Goal: Task Accomplishment & Management: Manage account settings

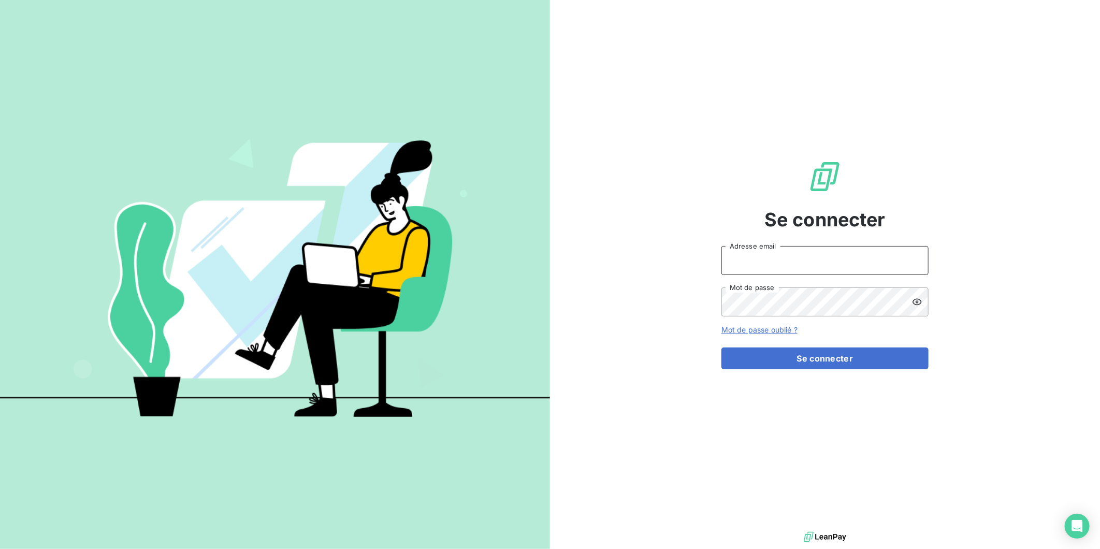
type input "[PERSON_NAME][EMAIL_ADDRESS][DOMAIN_NAME]"
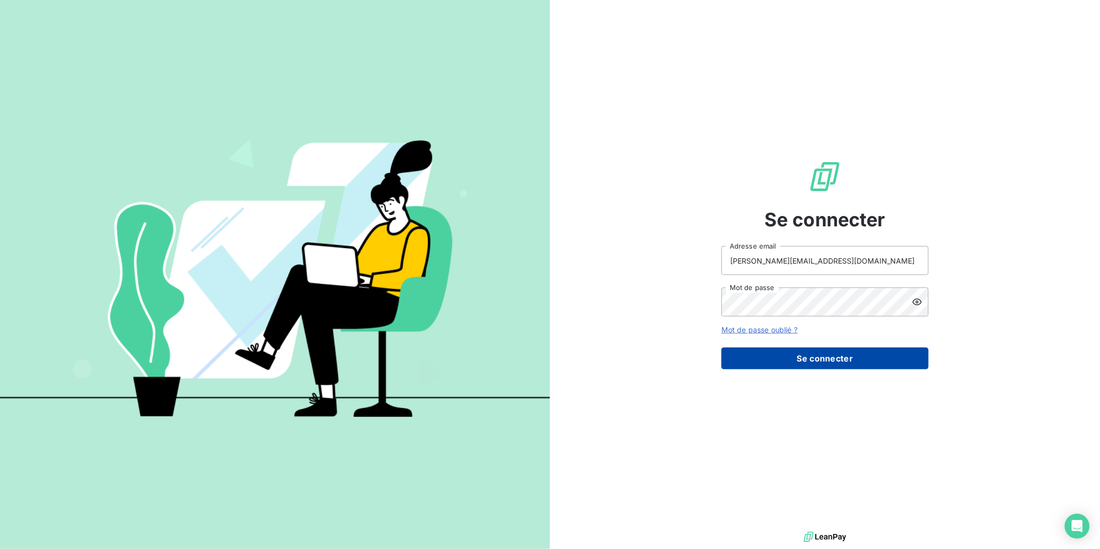
click at [822, 363] on button "Se connecter" at bounding box center [824, 358] width 207 height 22
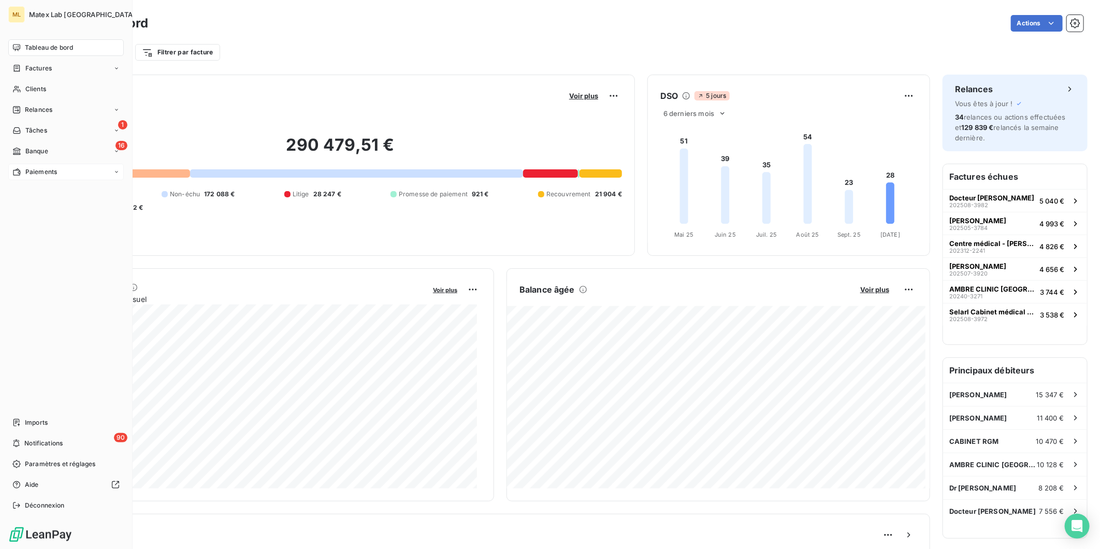
click at [51, 169] on span "Paiements" at bounding box center [41, 171] width 32 height 9
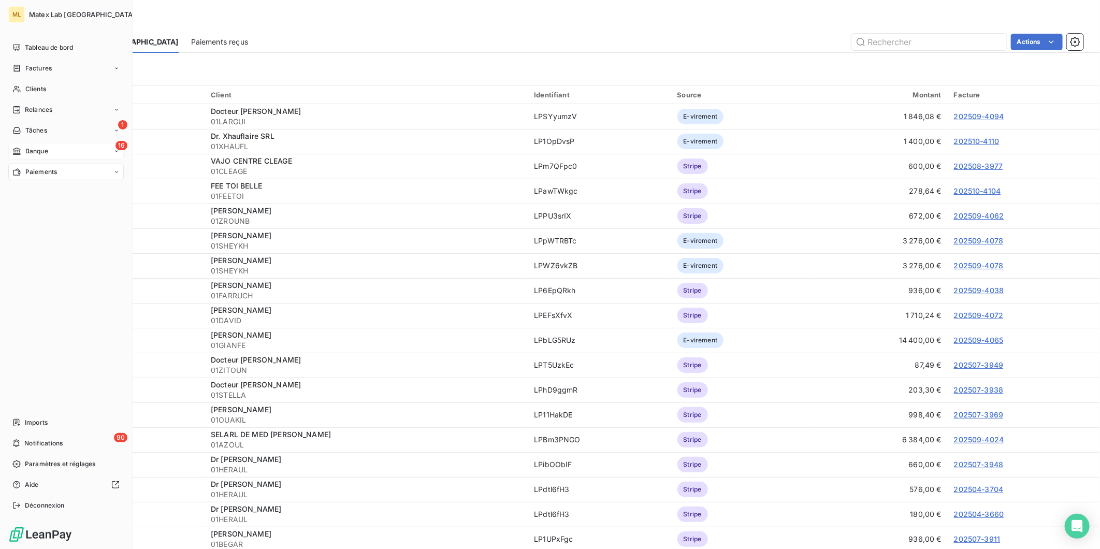
click at [59, 151] on div "16 Banque" at bounding box center [65, 151] width 115 height 17
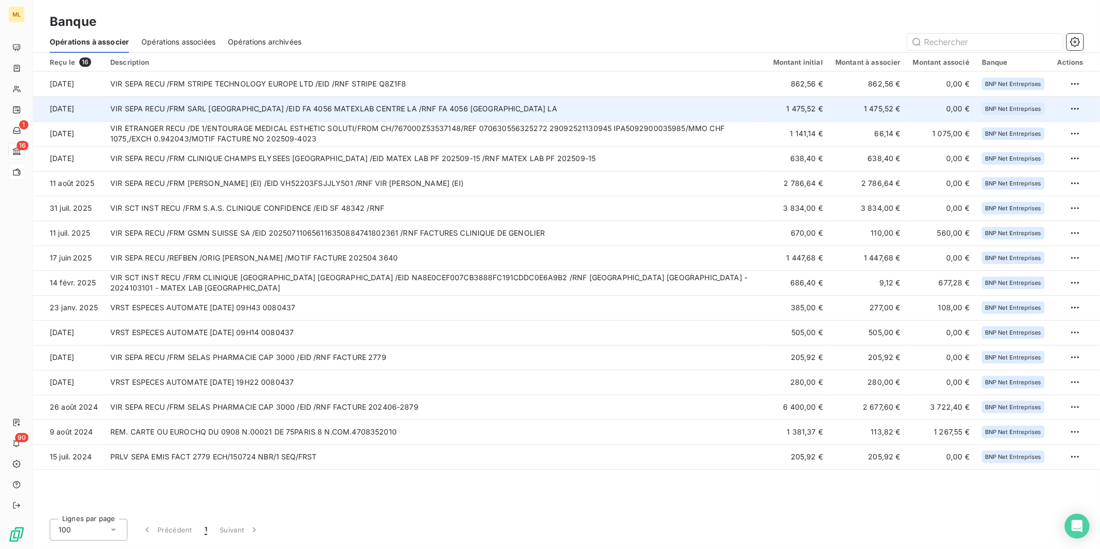
click at [536, 110] on td "VIR SEPA RECU /FRM SARL [GEOGRAPHIC_DATA] /EID FA 4056 MATEXLAB CENTRE LA /RNF …" at bounding box center [435, 108] width 663 height 25
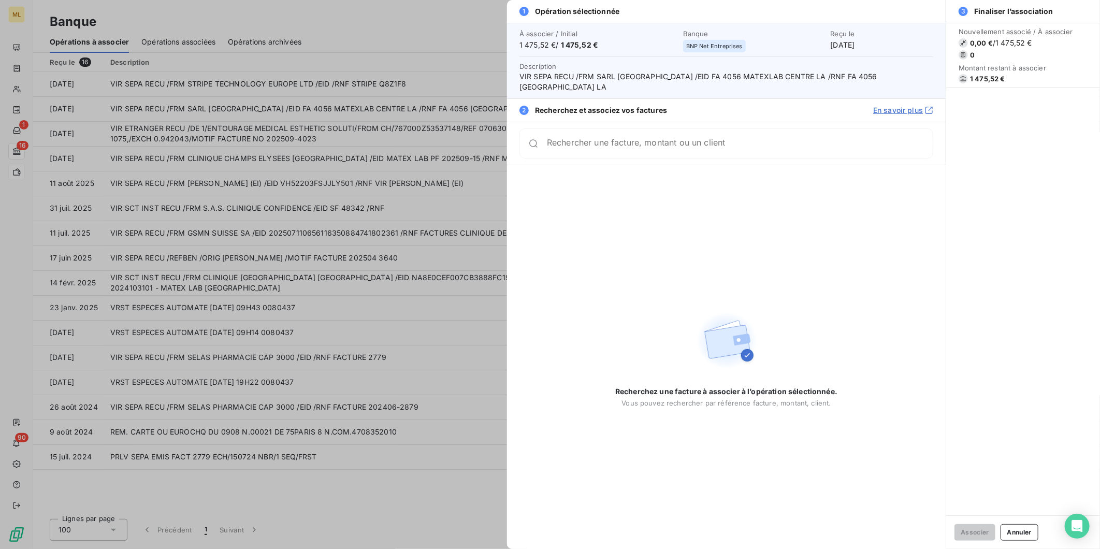
click at [632, 149] on input "Rechercher une facture, montant ou un client" at bounding box center [740, 143] width 386 height 10
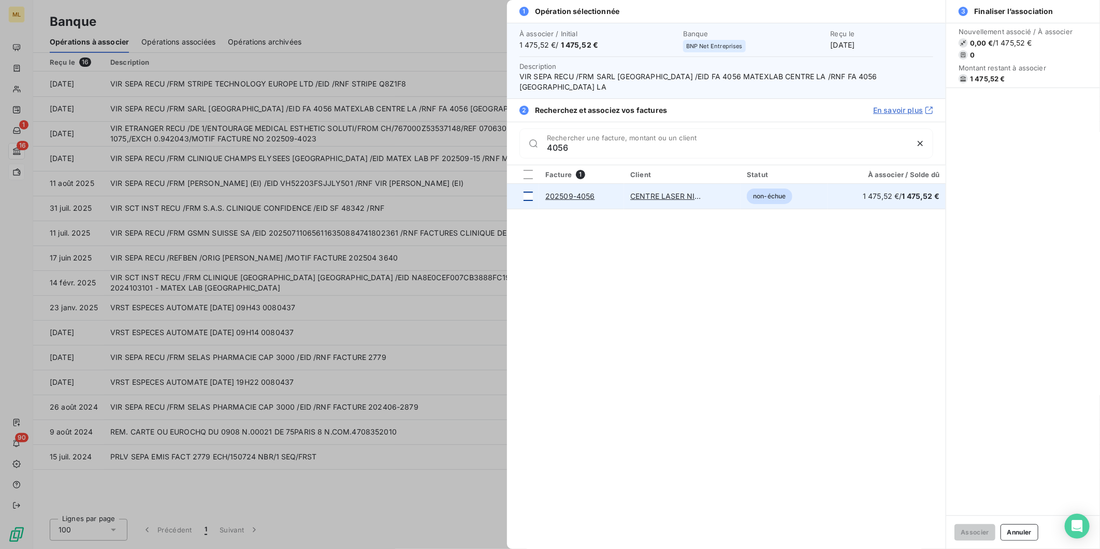
type input "4056"
click at [531, 198] on div at bounding box center [527, 196] width 9 height 9
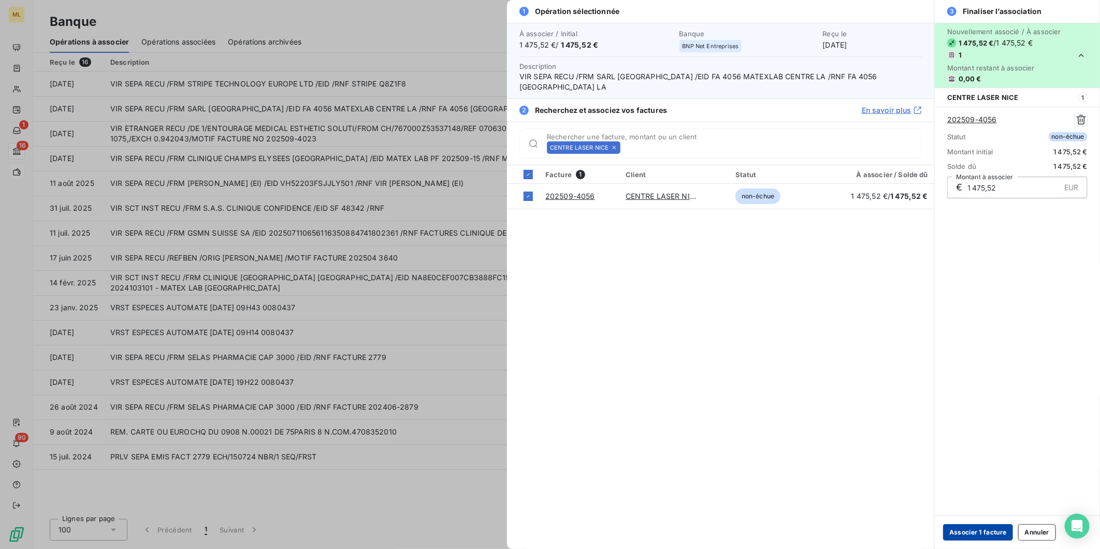
click at [982, 537] on button "Associer 1 facture" at bounding box center [978, 532] width 70 height 17
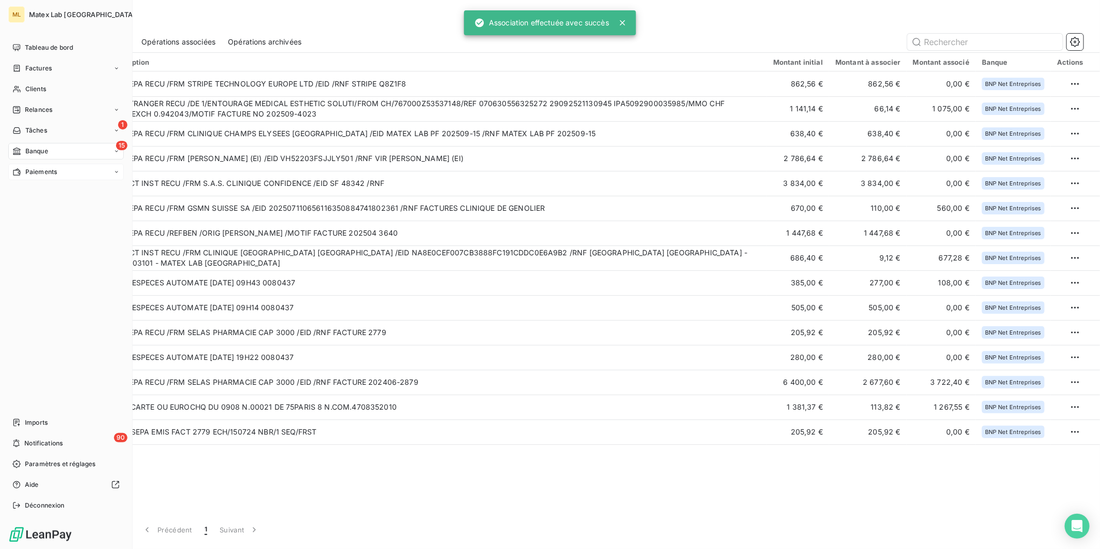
click at [26, 169] on span "Paiements" at bounding box center [41, 171] width 32 height 9
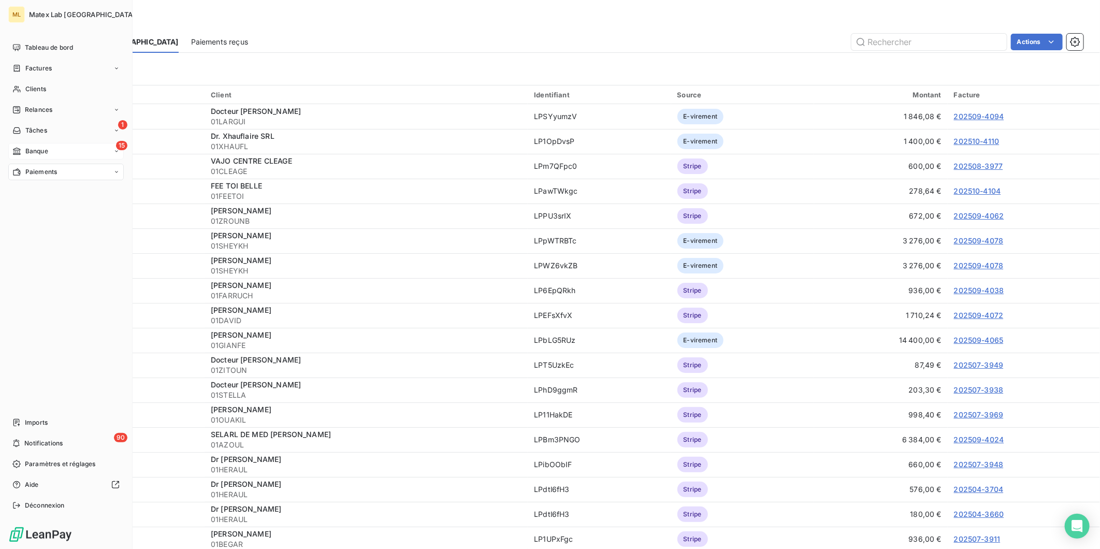
click at [45, 141] on nav "Tableau de bord Factures Clients Relances 1 Tâches 15 Banque Paiements" at bounding box center [65, 109] width 115 height 141
click at [46, 147] on span "Banque" at bounding box center [36, 151] width 23 height 9
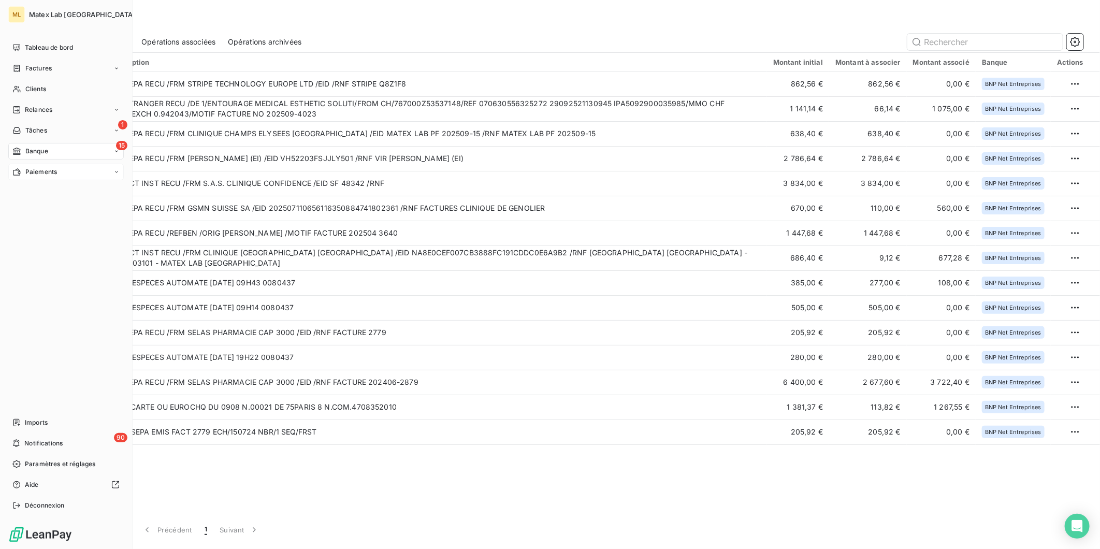
click at [25, 170] on span "Paiements" at bounding box center [41, 171] width 32 height 9
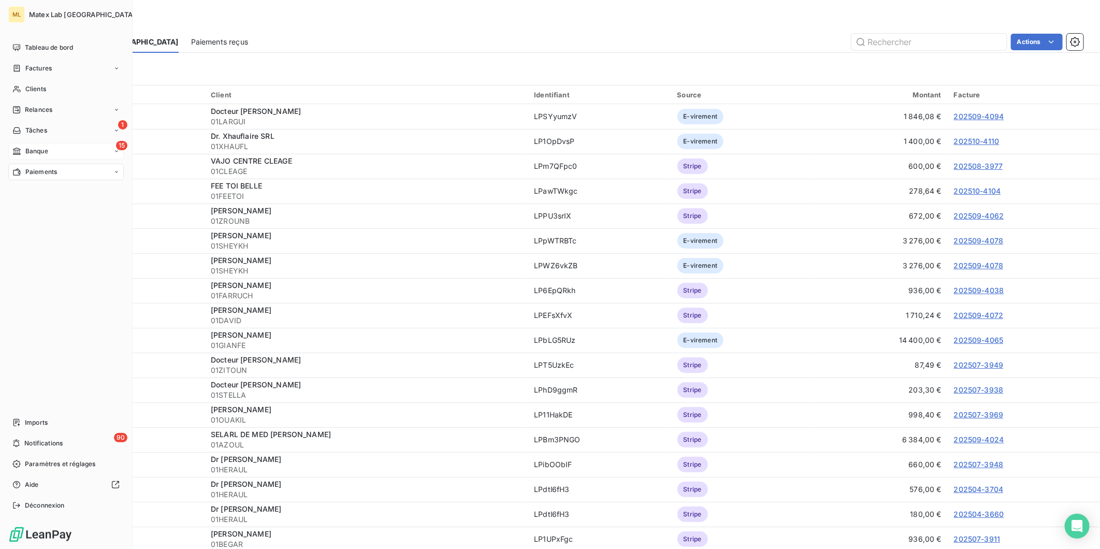
click at [47, 147] on span "Banque" at bounding box center [36, 151] width 23 height 9
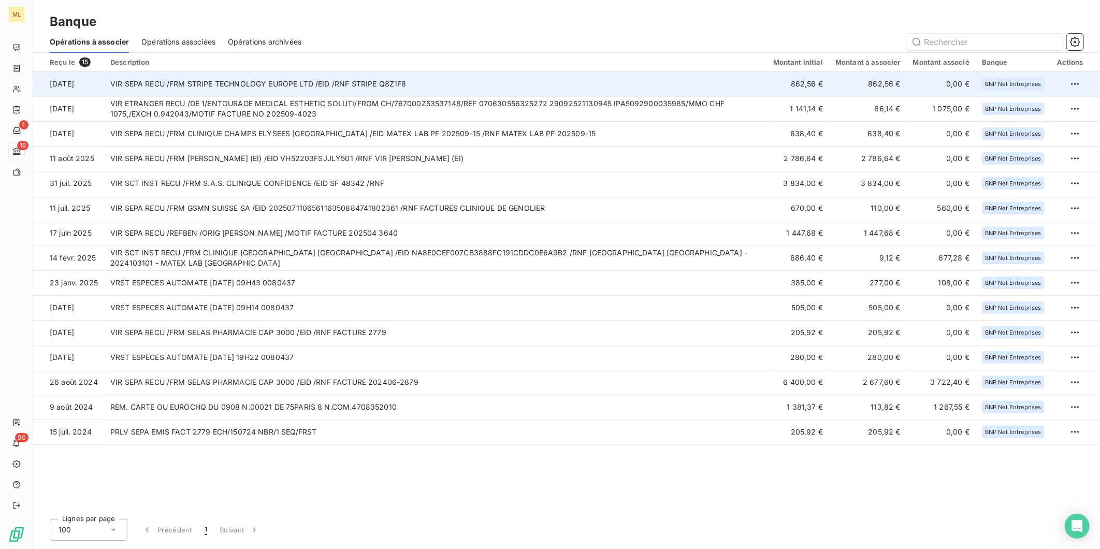
click at [568, 80] on td "VIR SEPA RECU /FRM STRIPE TECHNOLOGY EUROPE LTD /EID /RNF STRIPE Q8Z1F8" at bounding box center [435, 83] width 663 height 25
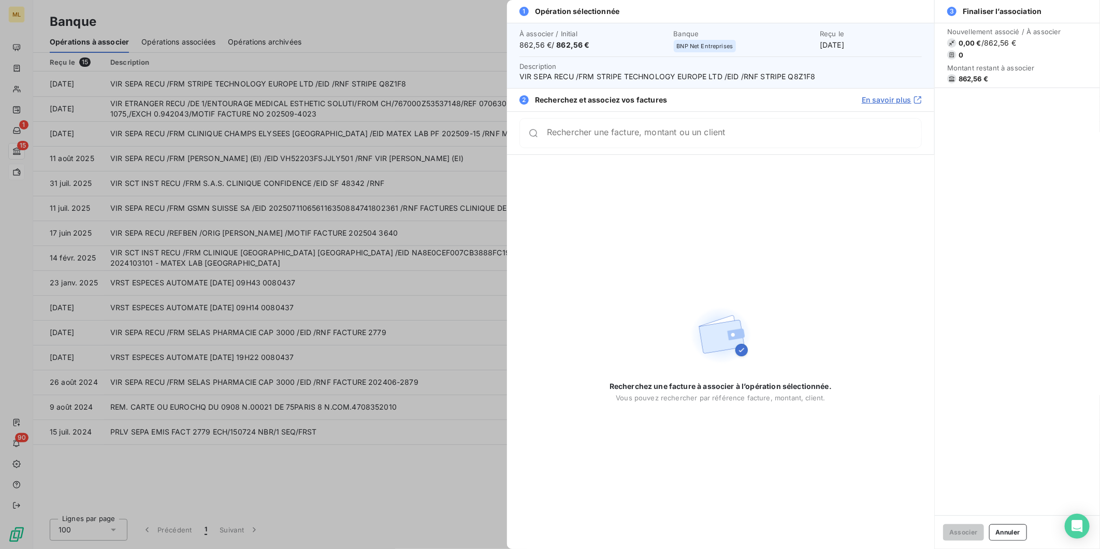
click at [662, 138] on input "Rechercher une facture, montant ou un client" at bounding box center [734, 133] width 374 height 10
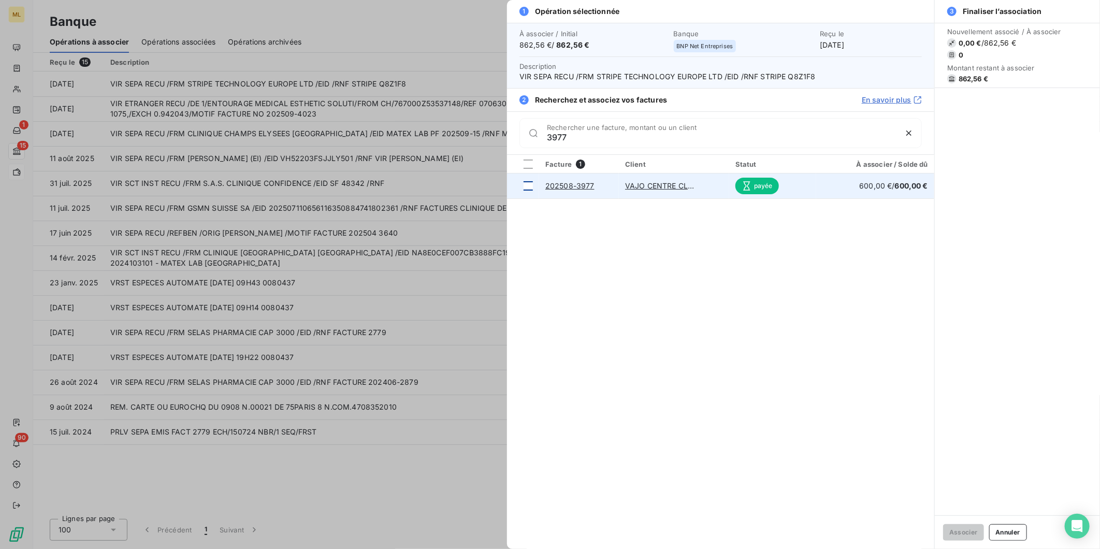
type input "3977"
click at [526, 186] on div at bounding box center [527, 185] width 9 height 9
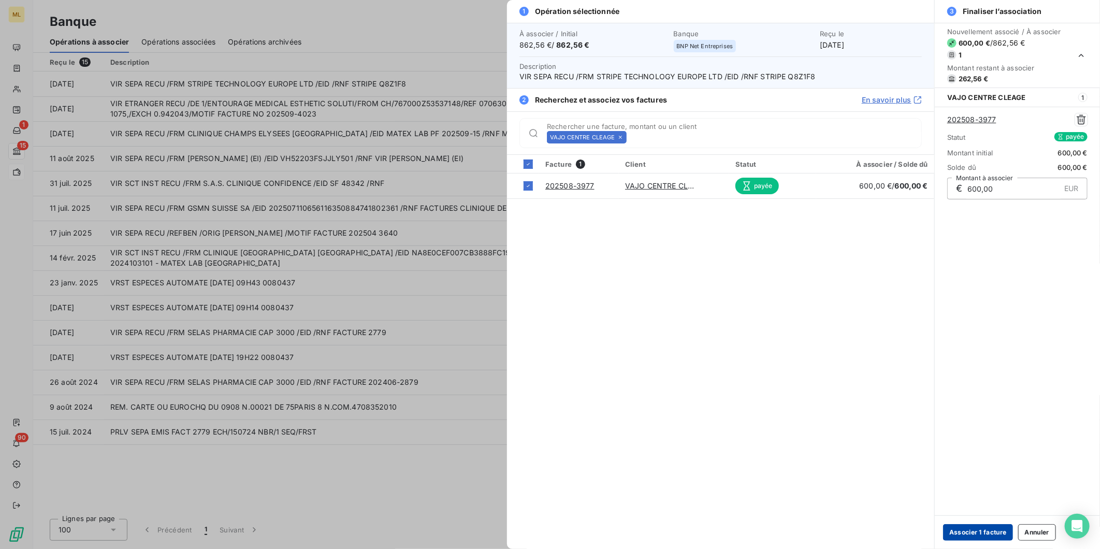
click at [988, 529] on button "Associer 1 facture" at bounding box center [978, 532] width 70 height 17
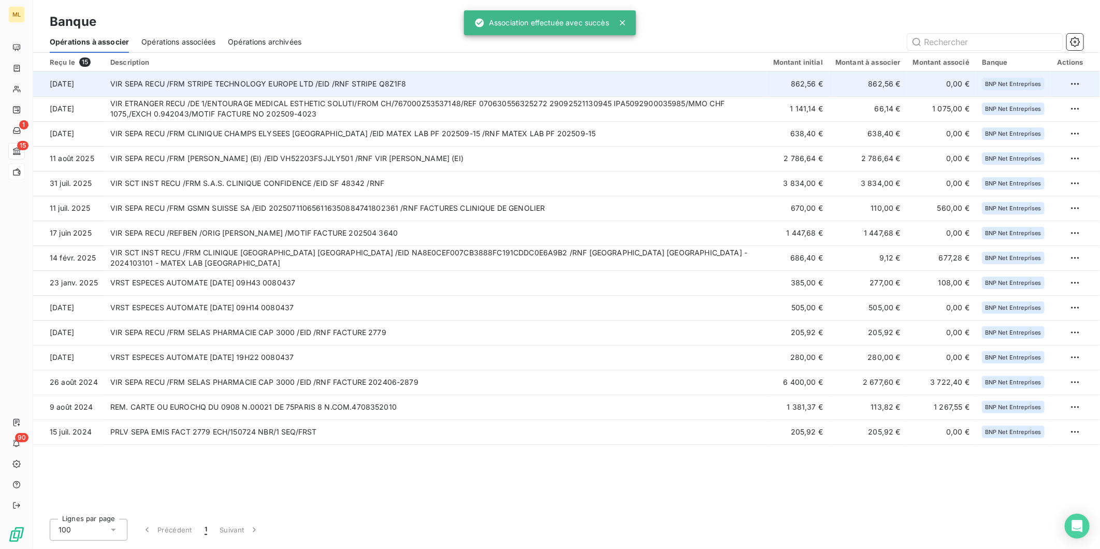
click at [651, 79] on td "VIR SEPA RECU /FRM STRIPE TECHNOLOGY EUROPE LTD /EID /RNF STRIPE Q8Z1F8" at bounding box center [435, 83] width 663 height 25
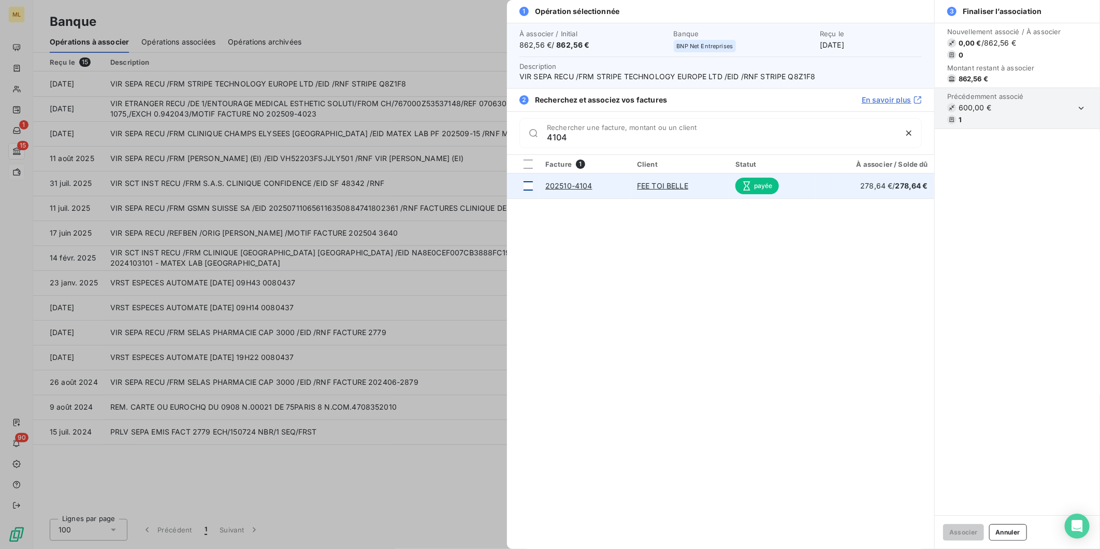
type input "4104"
click at [527, 184] on div at bounding box center [527, 185] width 9 height 9
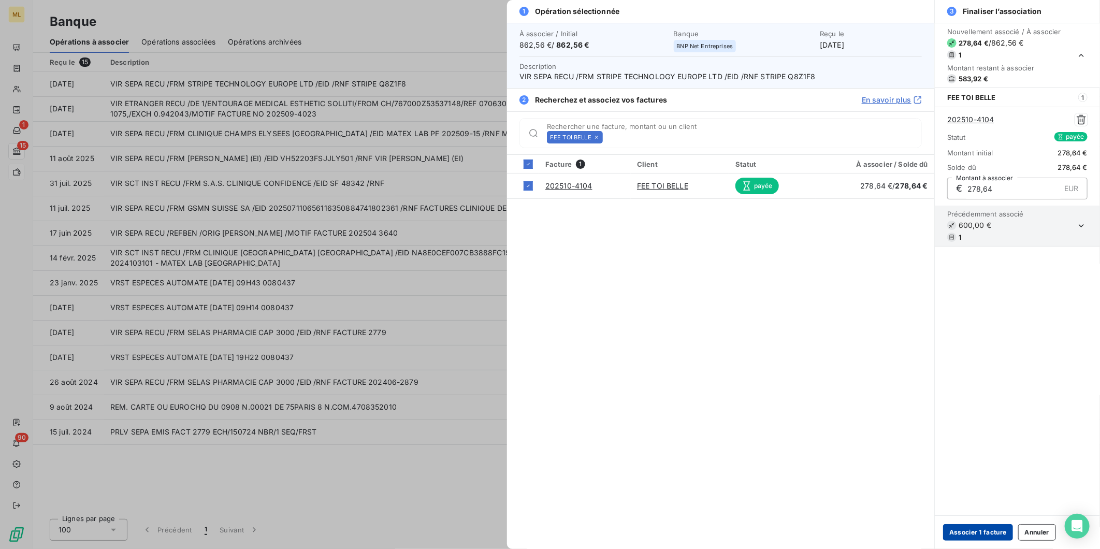
click at [976, 525] on button "Associer 1 facture" at bounding box center [978, 532] width 70 height 17
click at [993, 535] on button "Associer 1 facture" at bounding box center [978, 532] width 70 height 17
click at [1034, 530] on button "Annuler" at bounding box center [1037, 532] width 38 height 17
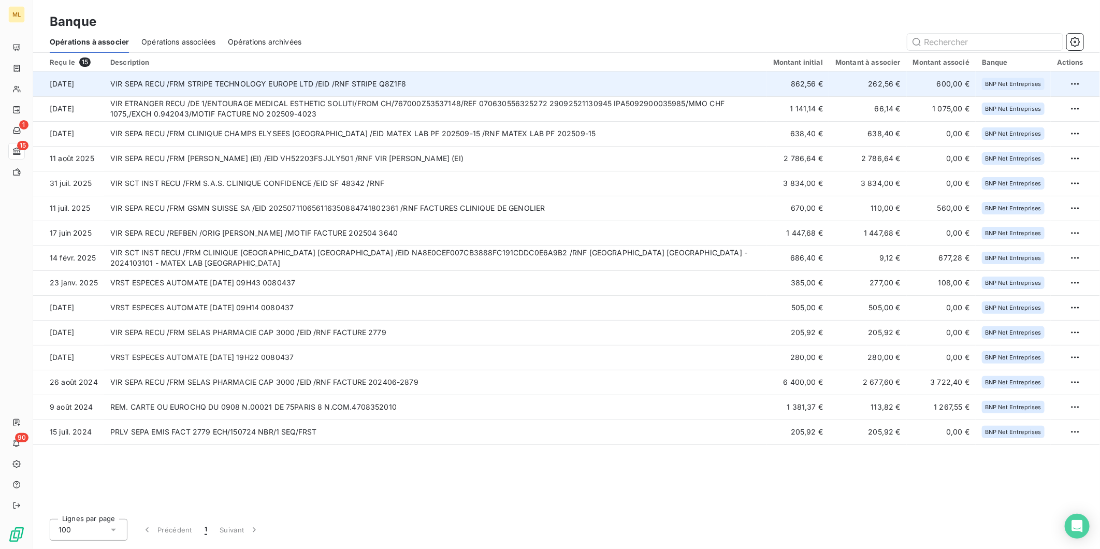
click at [508, 78] on td "VIR SEPA RECU /FRM STRIPE TECHNOLOGY EUROPE LTD /EID /RNF STRIPE Q8Z1F8" at bounding box center [435, 83] width 663 height 25
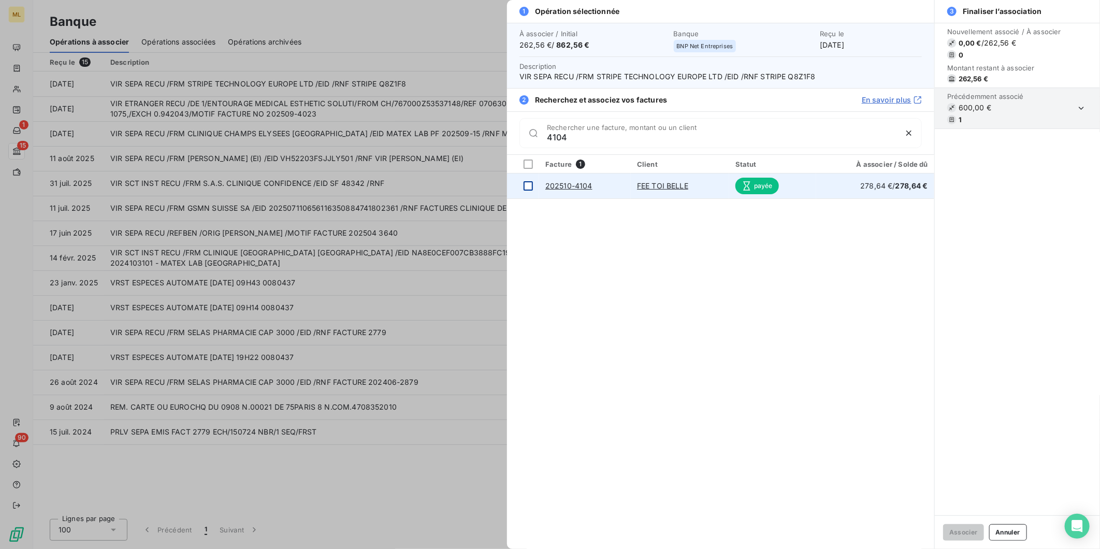
type input "4104"
click at [529, 187] on div at bounding box center [527, 185] width 9 height 9
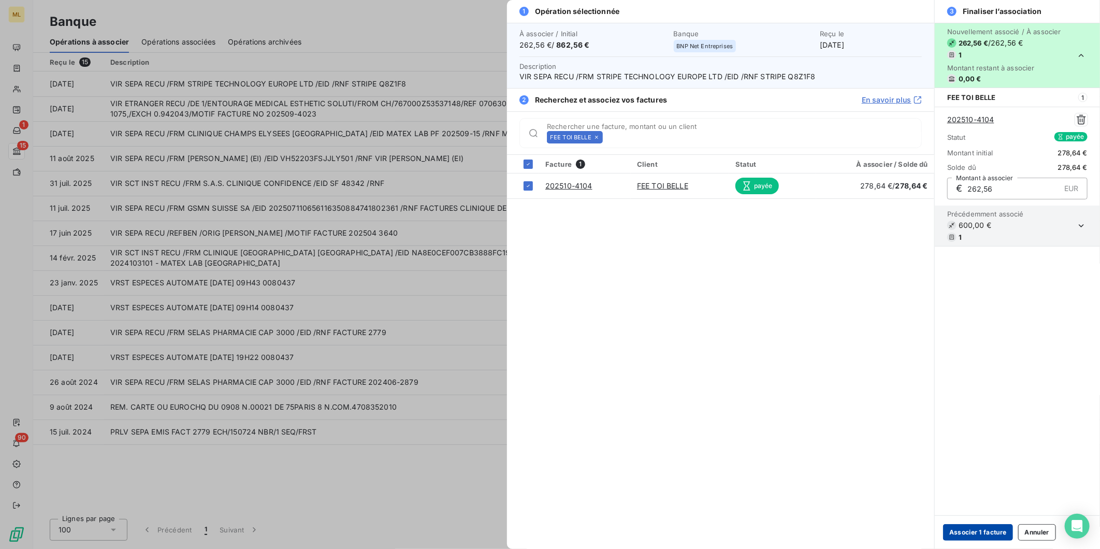
click at [966, 527] on button "Associer 1 facture" at bounding box center [978, 532] width 70 height 17
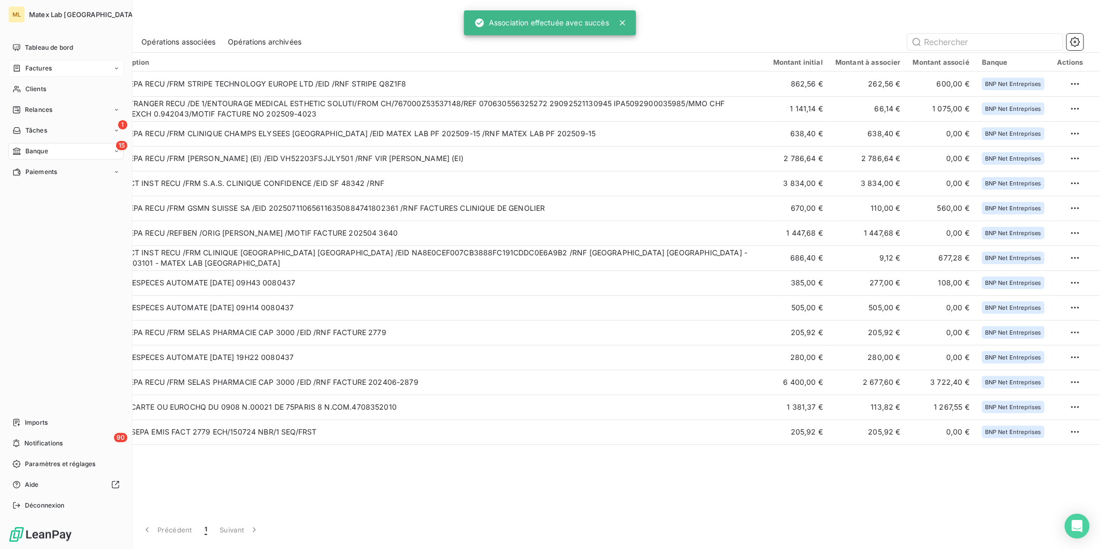
click at [49, 67] on span "Factures" at bounding box center [38, 68] width 26 height 9
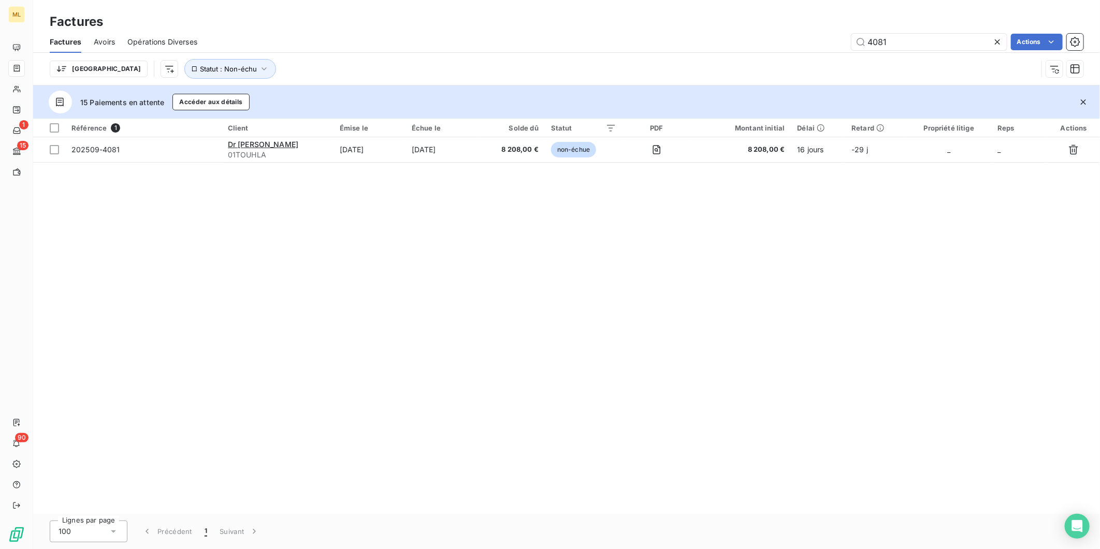
drag, startPoint x: 930, startPoint y: 40, endPoint x: 813, endPoint y: 39, distance: 117.0
click at [813, 39] on div "4081 Actions" at bounding box center [647, 42] width 874 height 17
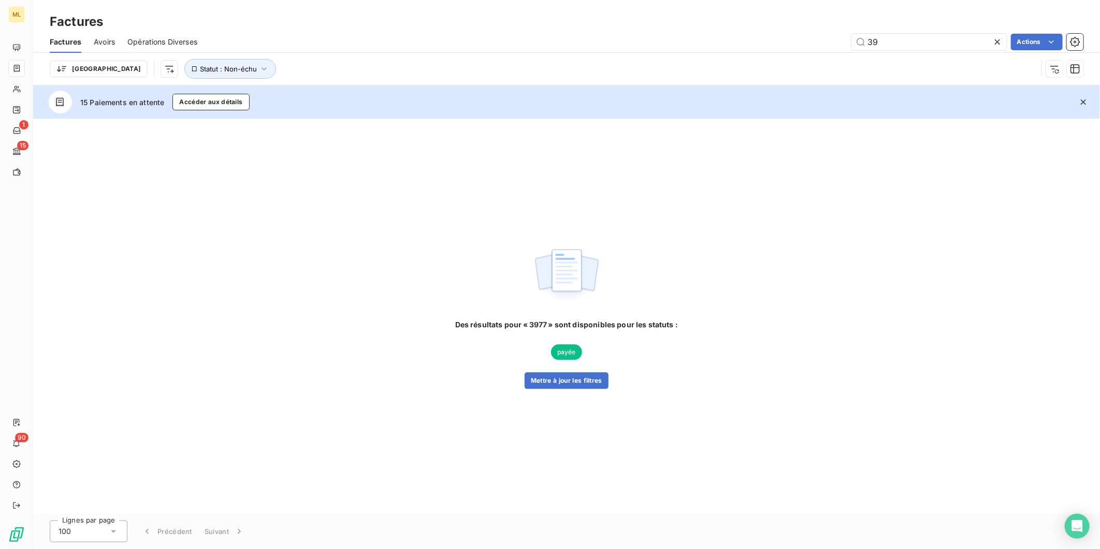
type input "3"
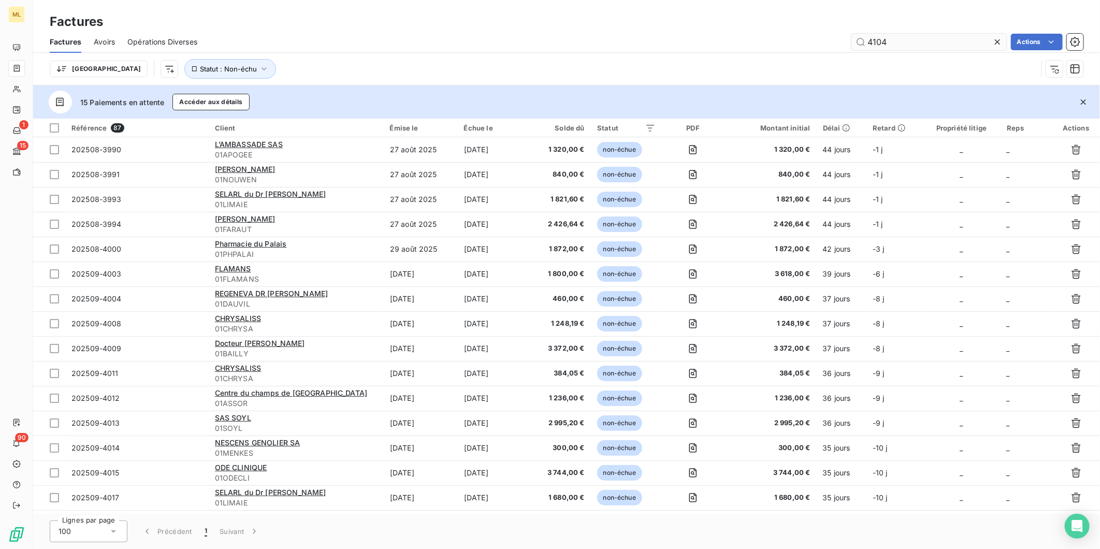
click at [925, 42] on input "4104" at bounding box center [928, 42] width 155 height 17
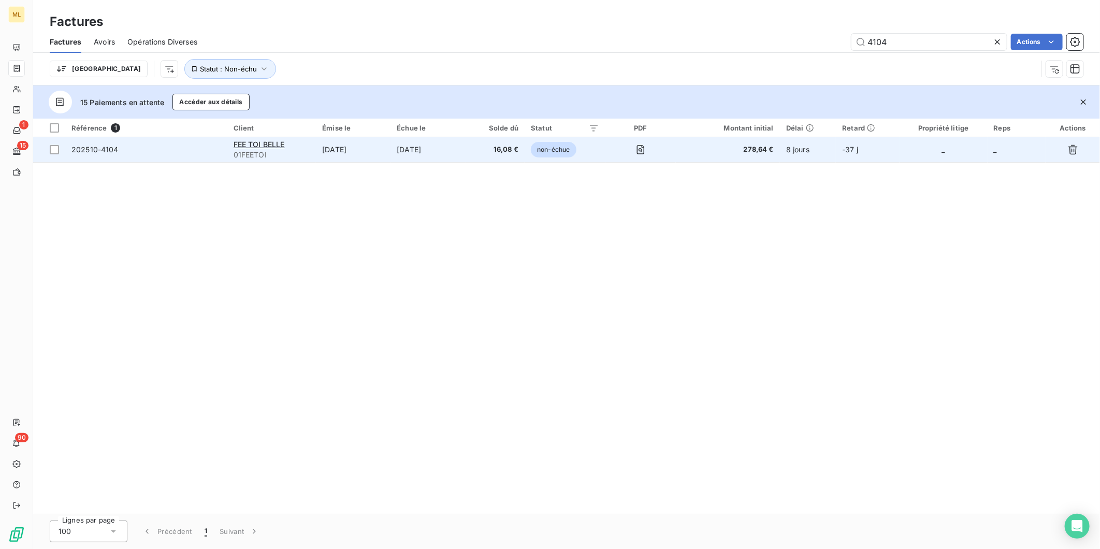
type input "4104"
click at [504, 150] on span "16,08 €" at bounding box center [495, 149] width 46 height 10
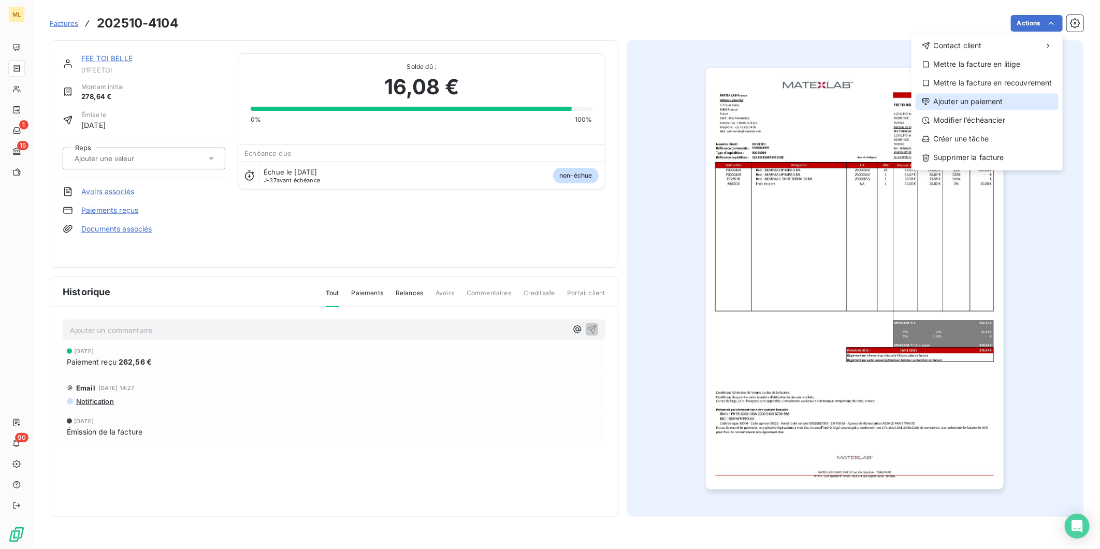
click at [995, 105] on div "Ajouter un paiement" at bounding box center [986, 101] width 143 height 17
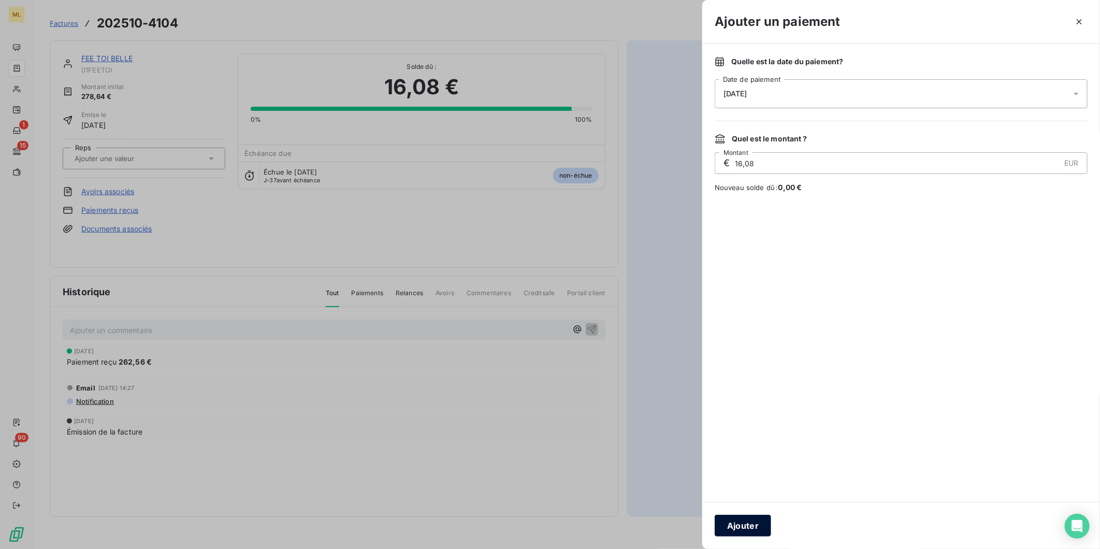
click at [736, 521] on button "Ajouter" at bounding box center [743, 526] width 56 height 22
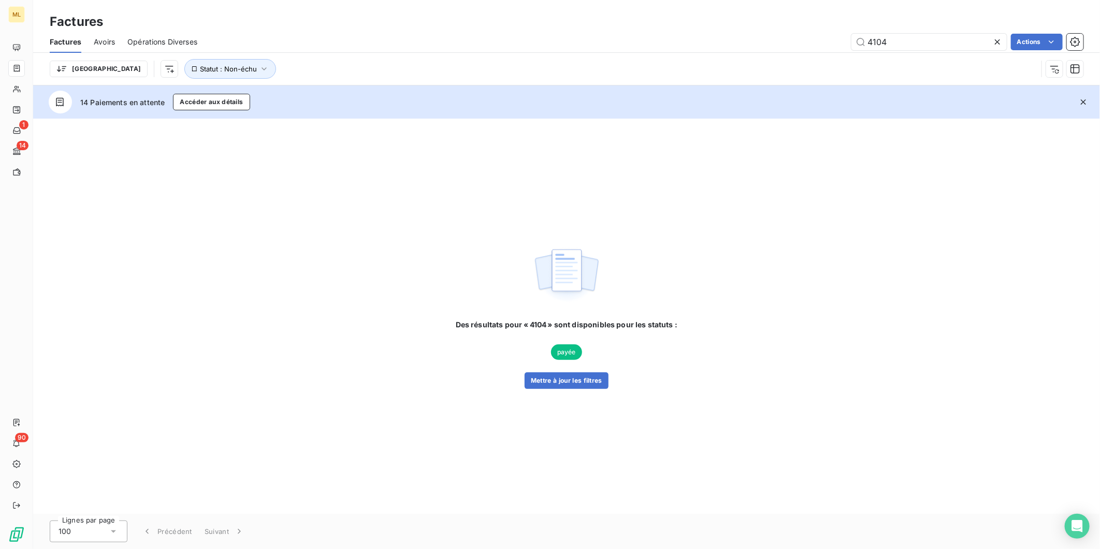
click at [1000, 37] on icon at bounding box center [997, 42] width 10 height 10
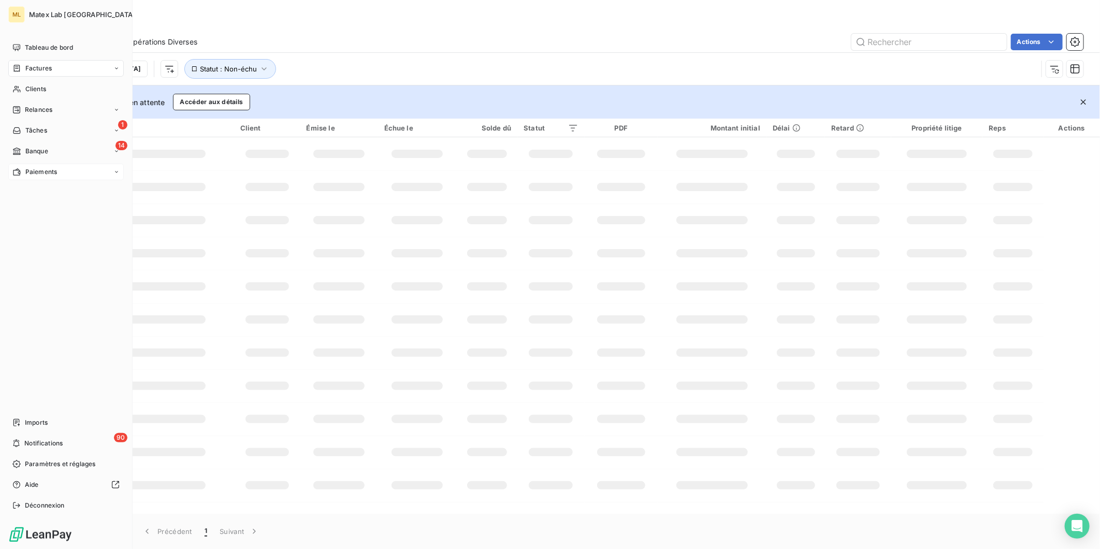
click at [43, 170] on span "Paiements" at bounding box center [41, 171] width 32 height 9
